Goal: Find specific page/section: Find specific page/section

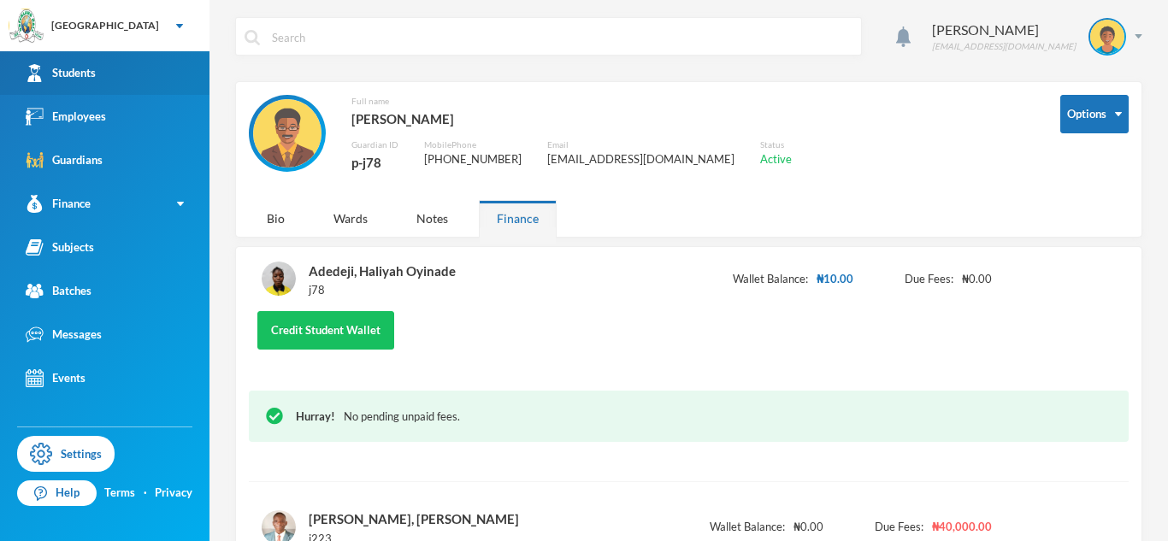
click at [125, 79] on link "Students" at bounding box center [104, 73] width 209 height 44
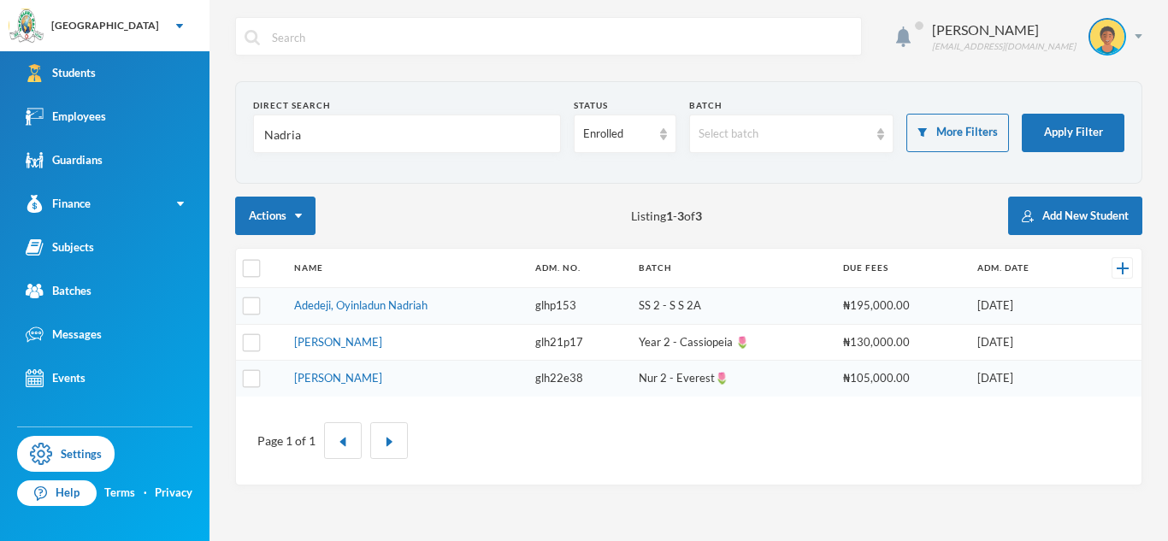
click at [280, 134] on input "Nadria" at bounding box center [406, 134] width 289 height 38
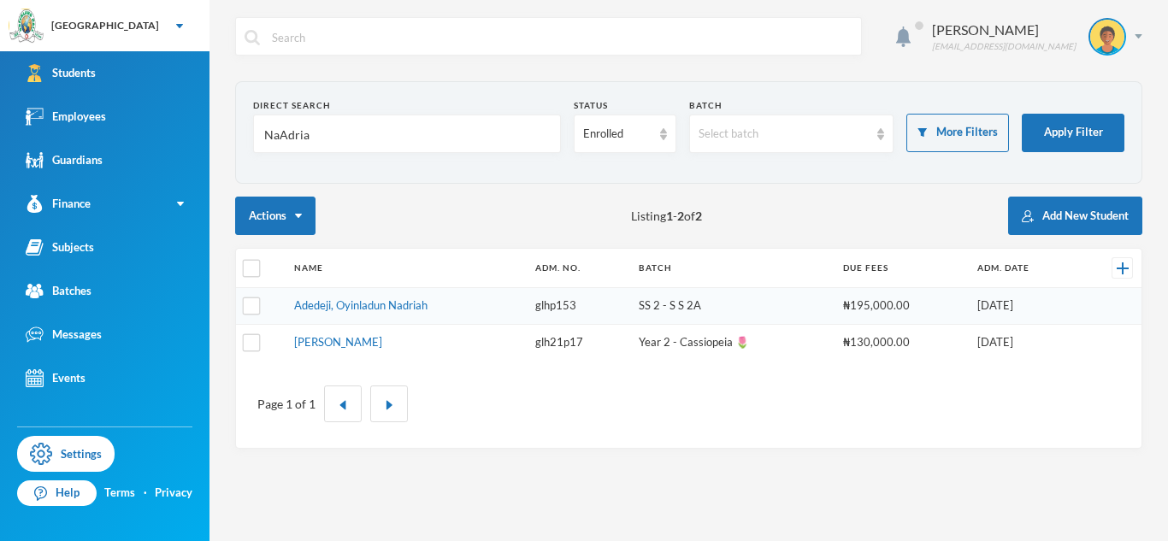
click at [280, 135] on input "NaAdria" at bounding box center [406, 134] width 289 height 38
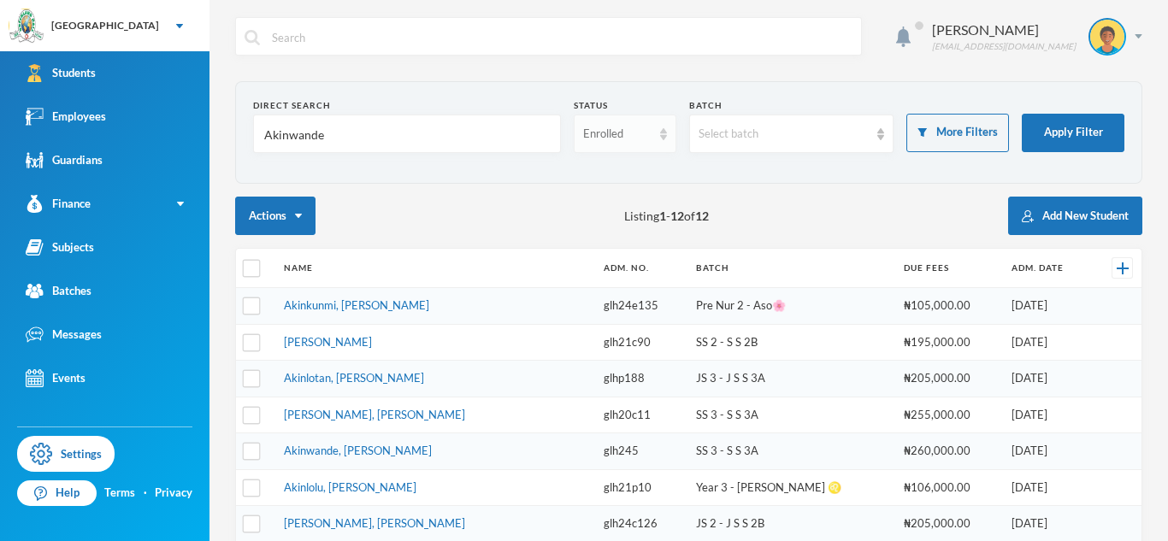
type input "Akinwande"
click at [636, 138] on div "Enrolled" at bounding box center [617, 134] width 68 height 17
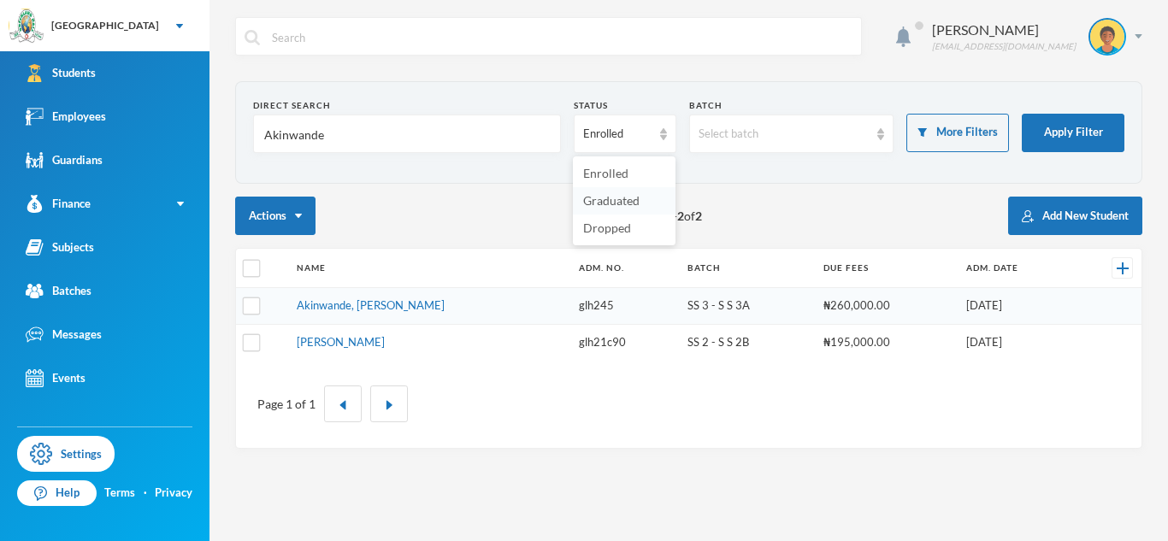
click at [644, 201] on li "Graduated" at bounding box center [624, 200] width 103 height 27
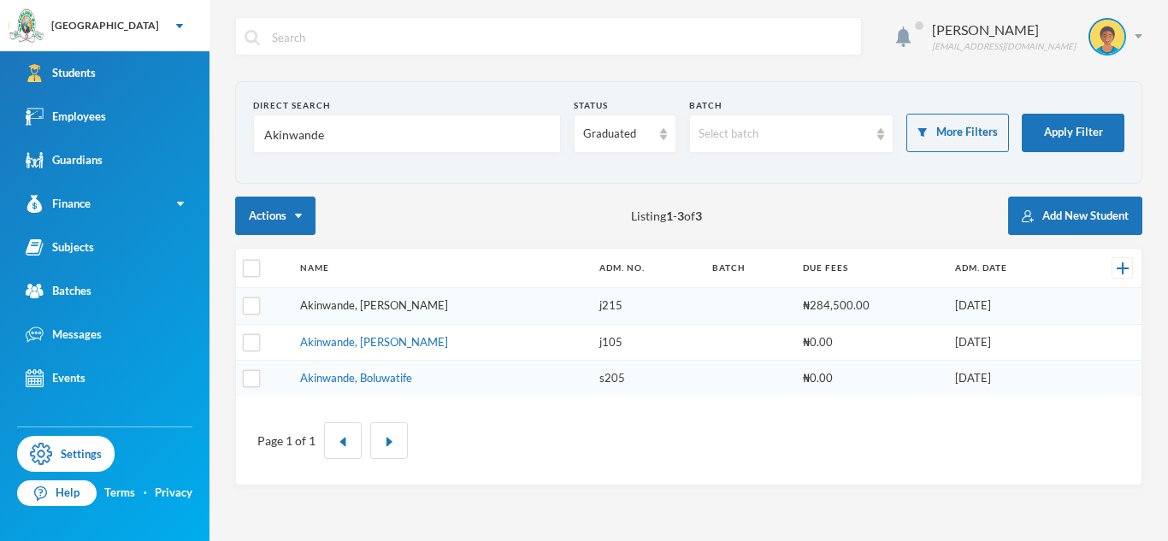
click at [426, 305] on link "Akinwande, [PERSON_NAME]" at bounding box center [374, 305] width 148 height 14
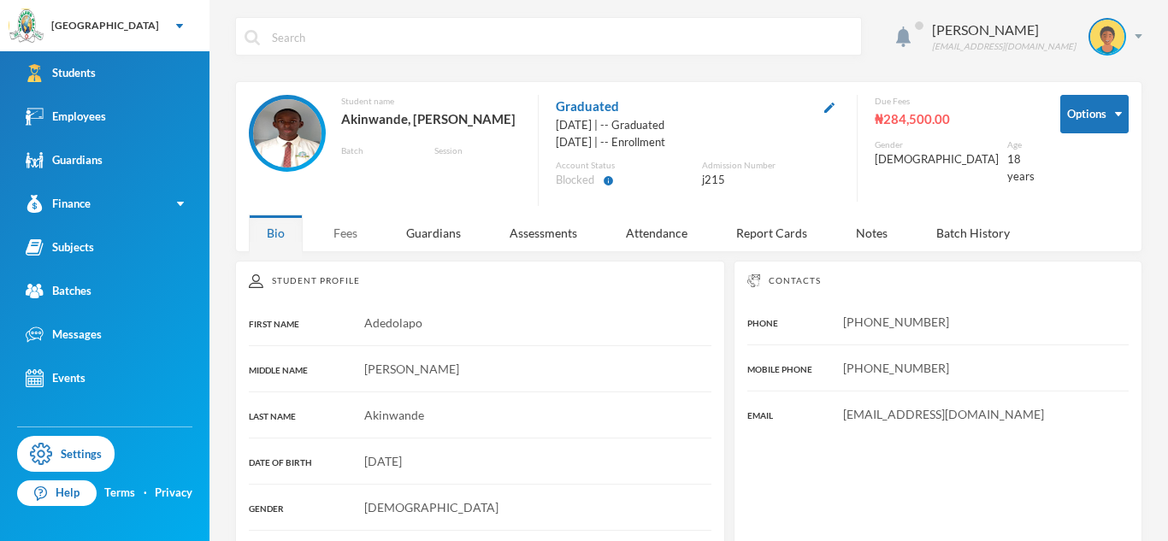
click at [357, 235] on div "Fees" at bounding box center [346, 233] width 60 height 37
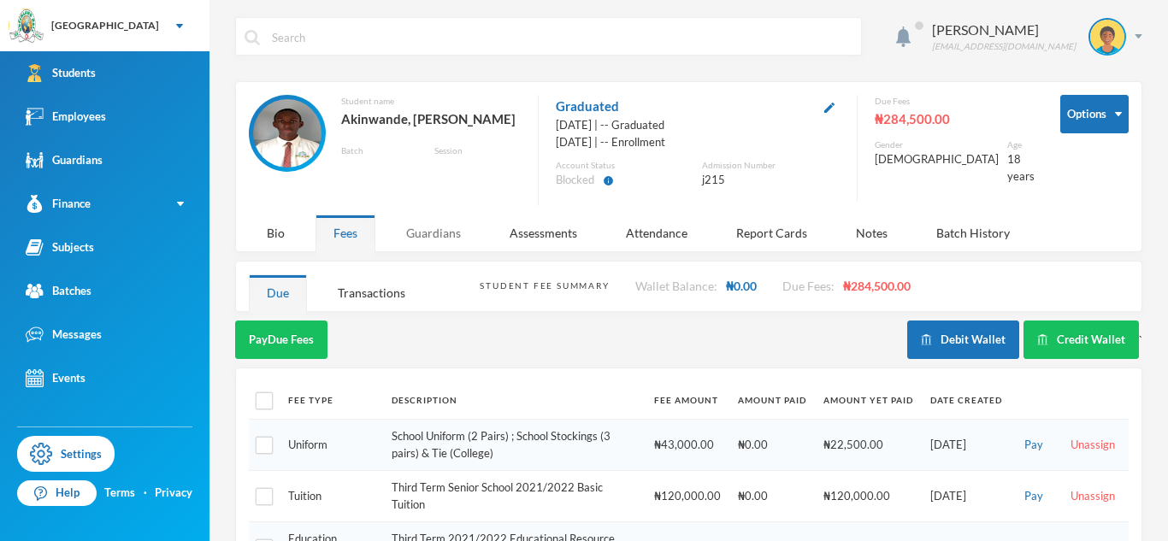
click at [462, 235] on div "Guardians" at bounding box center [433, 233] width 91 height 37
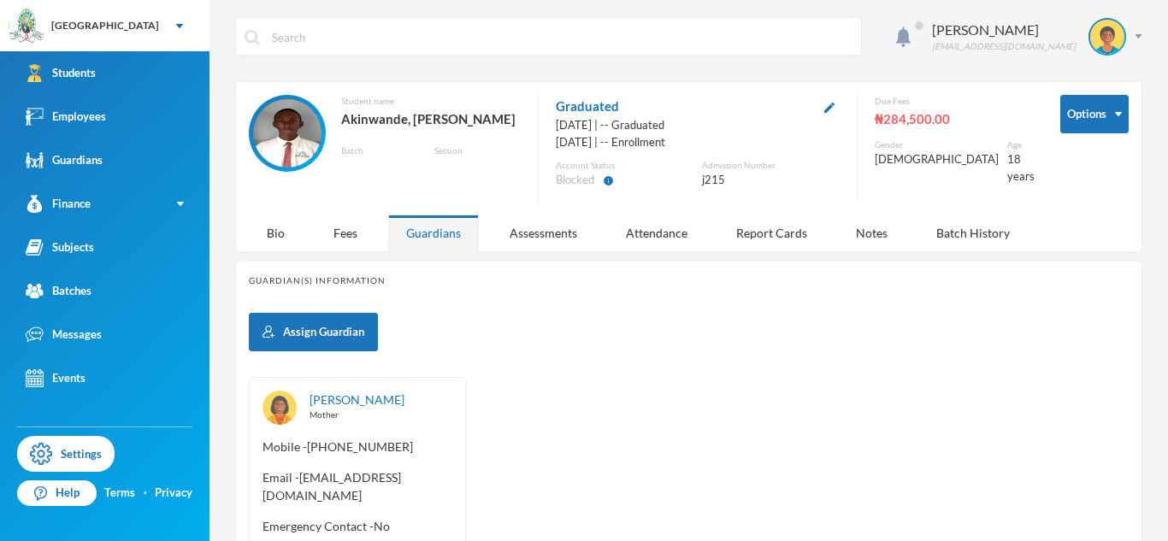
scroll to position [130, 0]
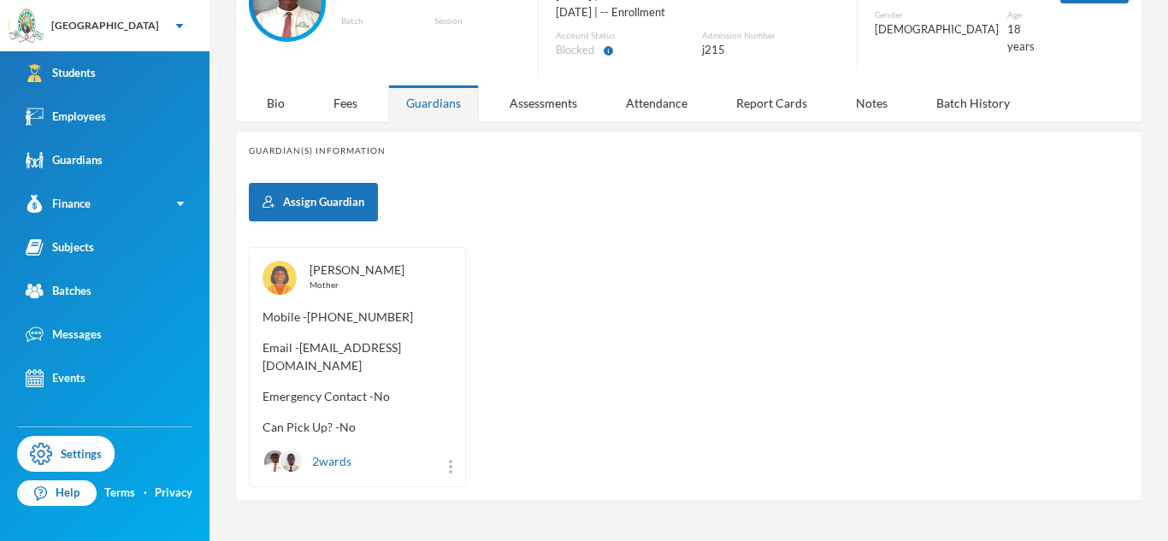
click at [351, 268] on link "[PERSON_NAME]" at bounding box center [357, 269] width 95 height 15
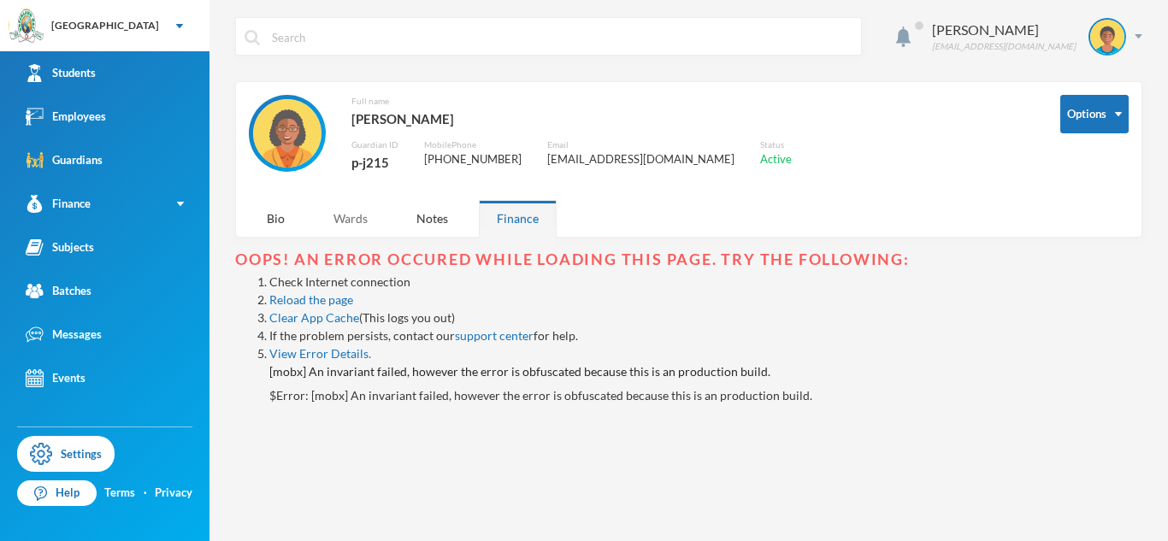
click at [361, 217] on div "Wards" at bounding box center [351, 218] width 70 height 37
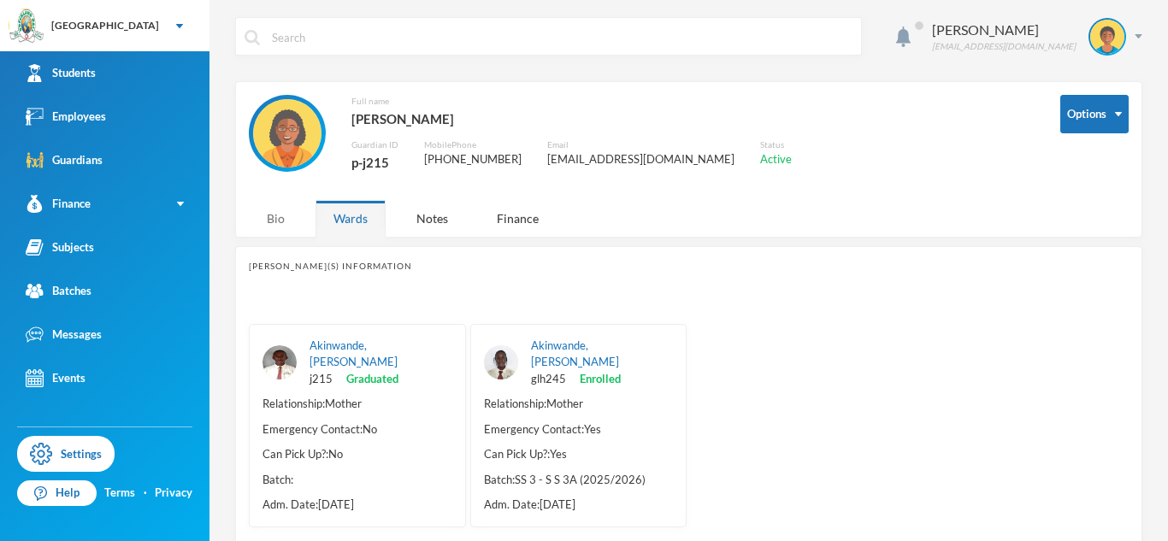
click at [286, 226] on div "Bio" at bounding box center [276, 218] width 54 height 37
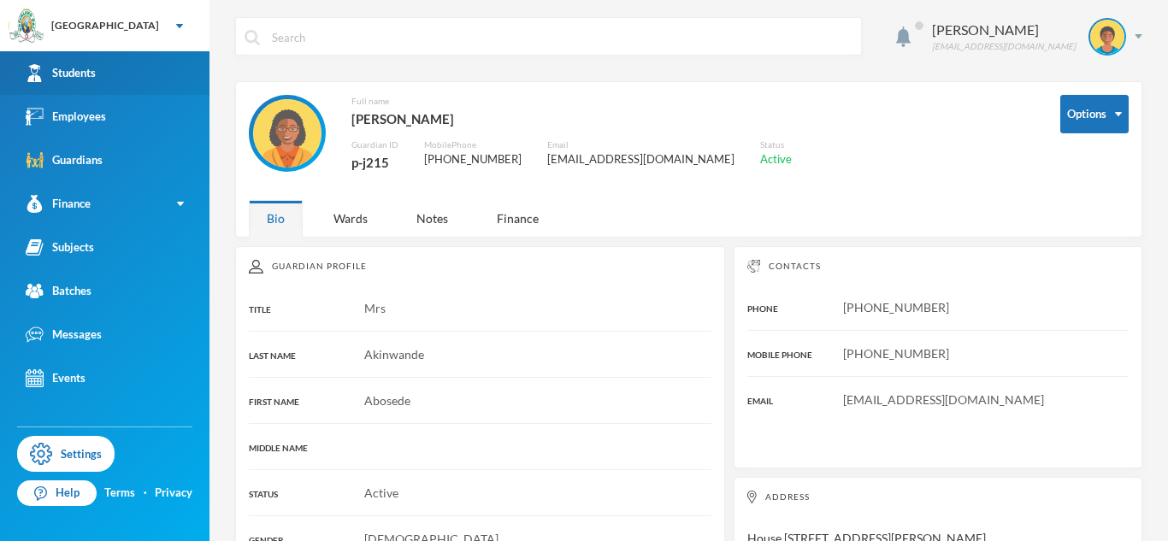
click at [171, 71] on link "Students" at bounding box center [104, 73] width 209 height 44
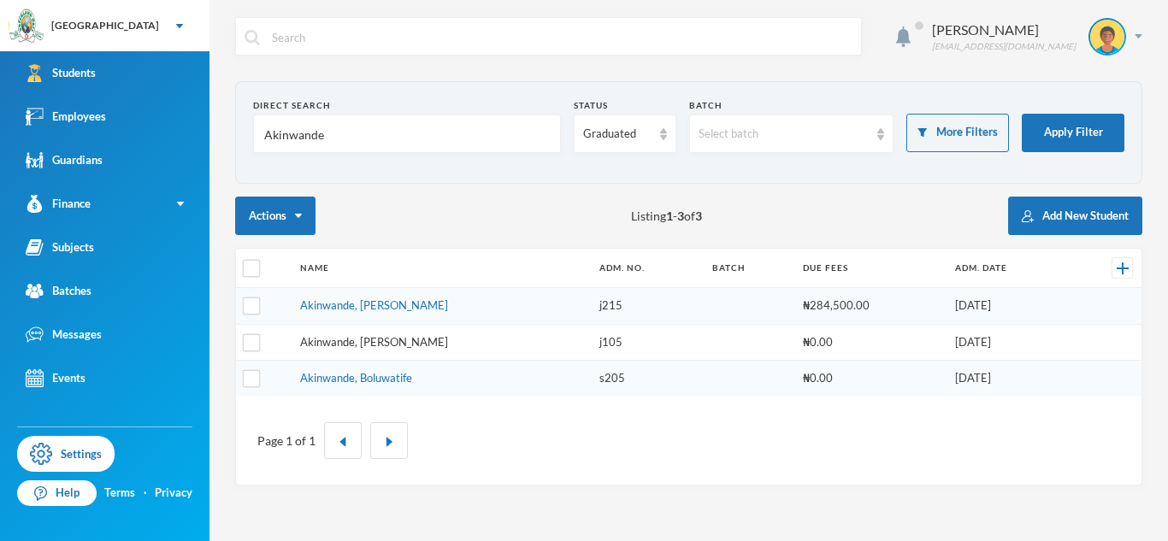
click at [412, 342] on link "Akinwande, [PERSON_NAME]" at bounding box center [374, 342] width 148 height 14
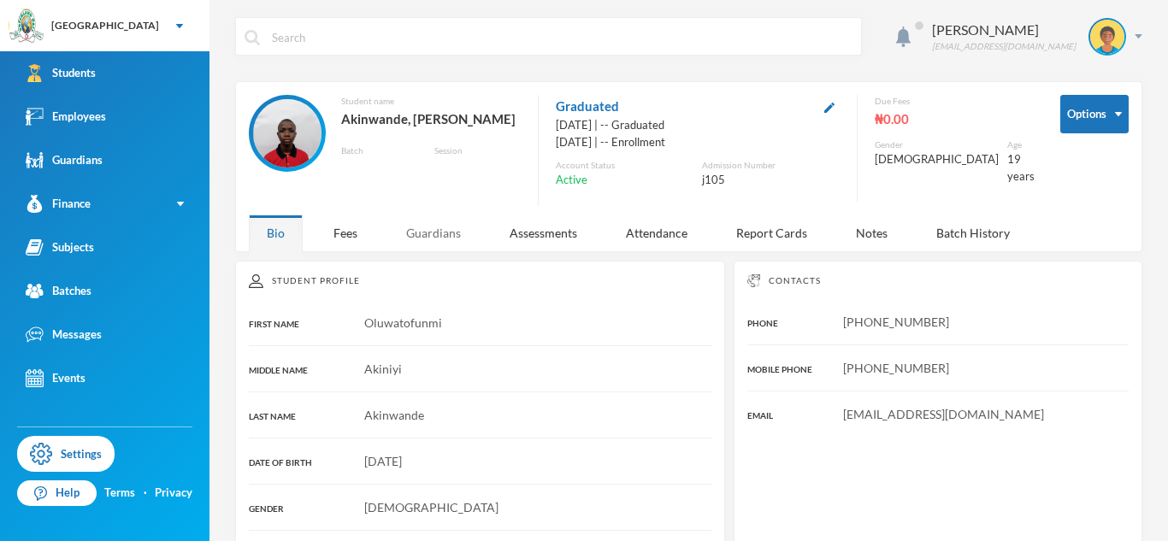
click at [423, 241] on div "Guardians" at bounding box center [433, 233] width 91 height 37
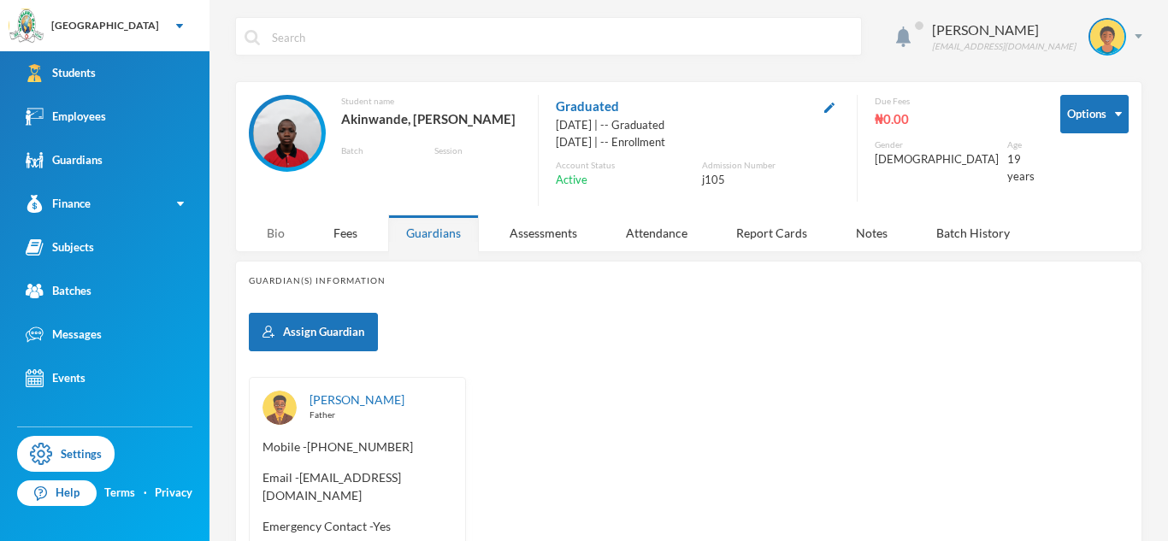
click at [270, 231] on div "Bio" at bounding box center [276, 233] width 54 height 37
